Goal: Information Seeking & Learning: Learn about a topic

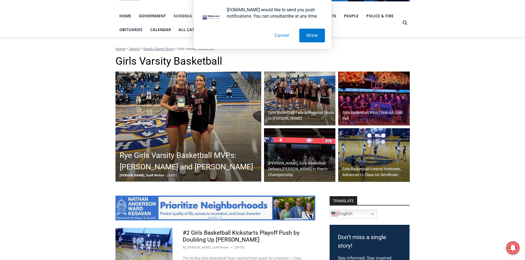
click at [160, 155] on h2 "Rye Girls Varsity Basketball MVPs: [PERSON_NAME] and [PERSON_NAME]" at bounding box center [190, 161] width 140 height 23
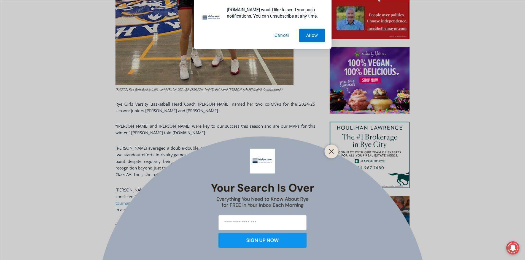
scroll to position [303, 0]
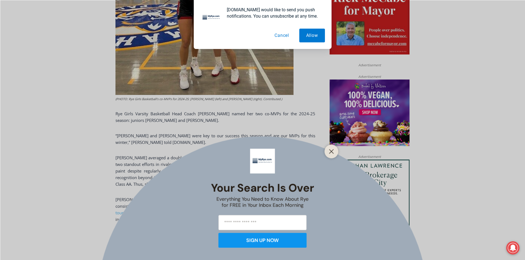
click at [285, 34] on button "Cancel" at bounding box center [281, 36] width 28 height 14
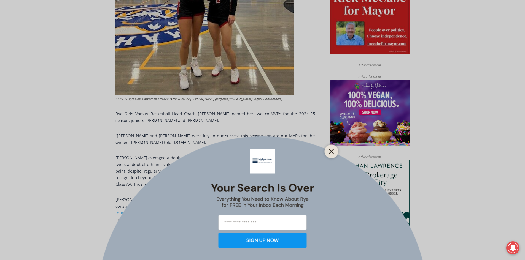
click at [329, 150] on line "Close" at bounding box center [331, 152] width 4 height 4
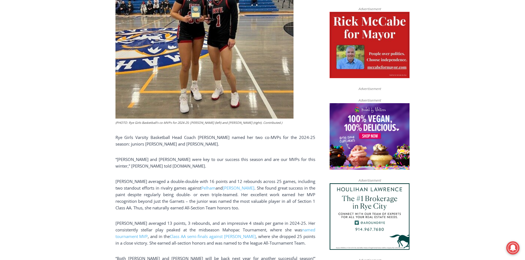
scroll to position [275, 0]
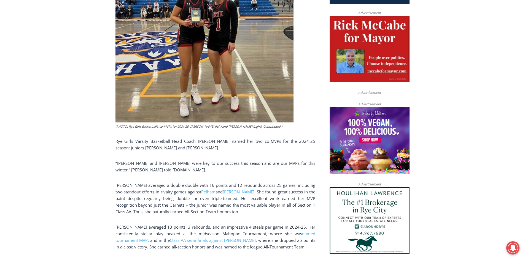
drag, startPoint x: 155, startPoint y: 150, endPoint x: 134, endPoint y: 148, distance: 21.1
click at [143, 155] on div "(PHOTO: Rye Girls Basketball’s co-MVPs for 2024-25: Phoebe Greto (left) and Pai…" at bounding box center [215, 133] width 200 height 331
drag, startPoint x: 130, startPoint y: 146, endPoint x: 157, endPoint y: 146, distance: 26.7
click at [157, 146] on p "Rye Girls Varsity Basketball Head Coach [PERSON_NAME] named her two co-MVPs for…" at bounding box center [215, 144] width 200 height 13
copy p "Phoebe Greto"
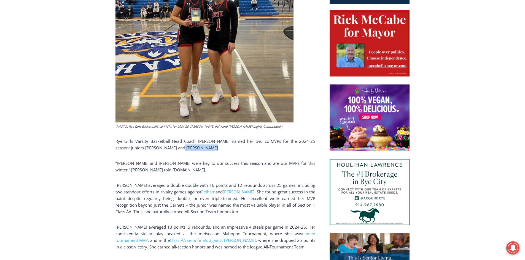
drag, startPoint x: 166, startPoint y: 149, endPoint x: 195, endPoint y: 149, distance: 28.4
click at [195, 149] on p "Rye Girls Varsity Basketball Head Coach [PERSON_NAME] named her two co-MVPs for…" at bounding box center [215, 144] width 200 height 13
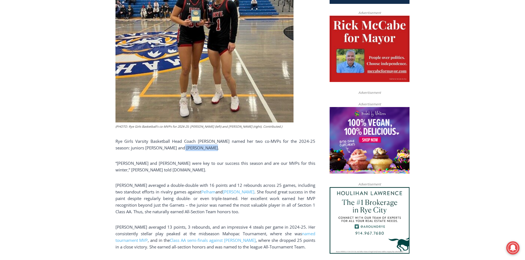
drag, startPoint x: 195, startPoint y: 149, endPoint x: 167, endPoint y: 149, distance: 28.4
click at [167, 149] on p "Rye Girls Varsity Basketball Head Coach [PERSON_NAME] named her two co-MVPs for…" at bounding box center [215, 144] width 200 height 13
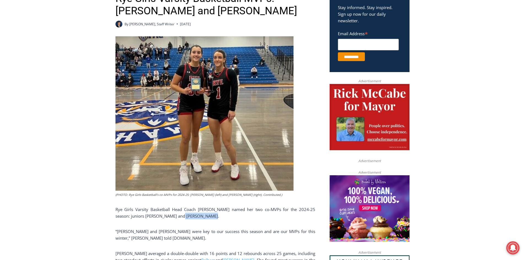
scroll to position [193, 0]
